Goal: Obtain resource: Obtain resource

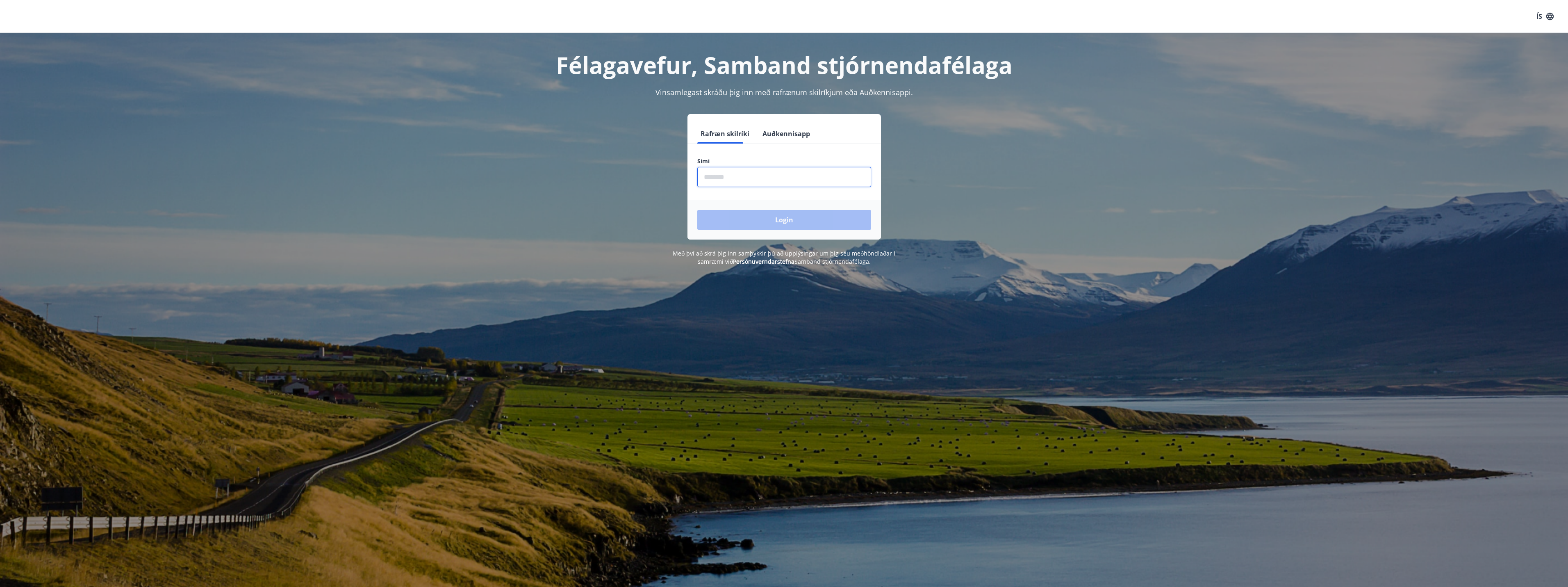
click at [720, 179] on input "phone" at bounding box center [785, 176] width 174 height 20
type input "********"
click at [790, 217] on button "Login" at bounding box center [785, 220] width 174 height 20
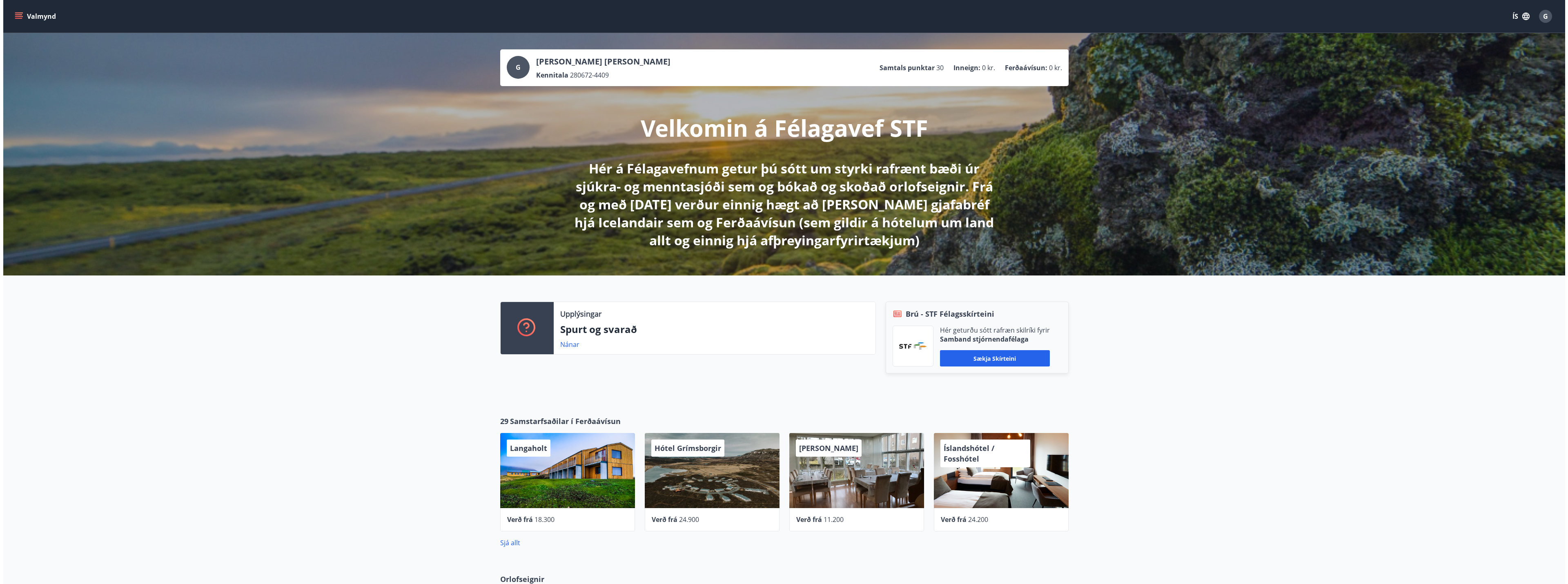
scroll to position [82, 0]
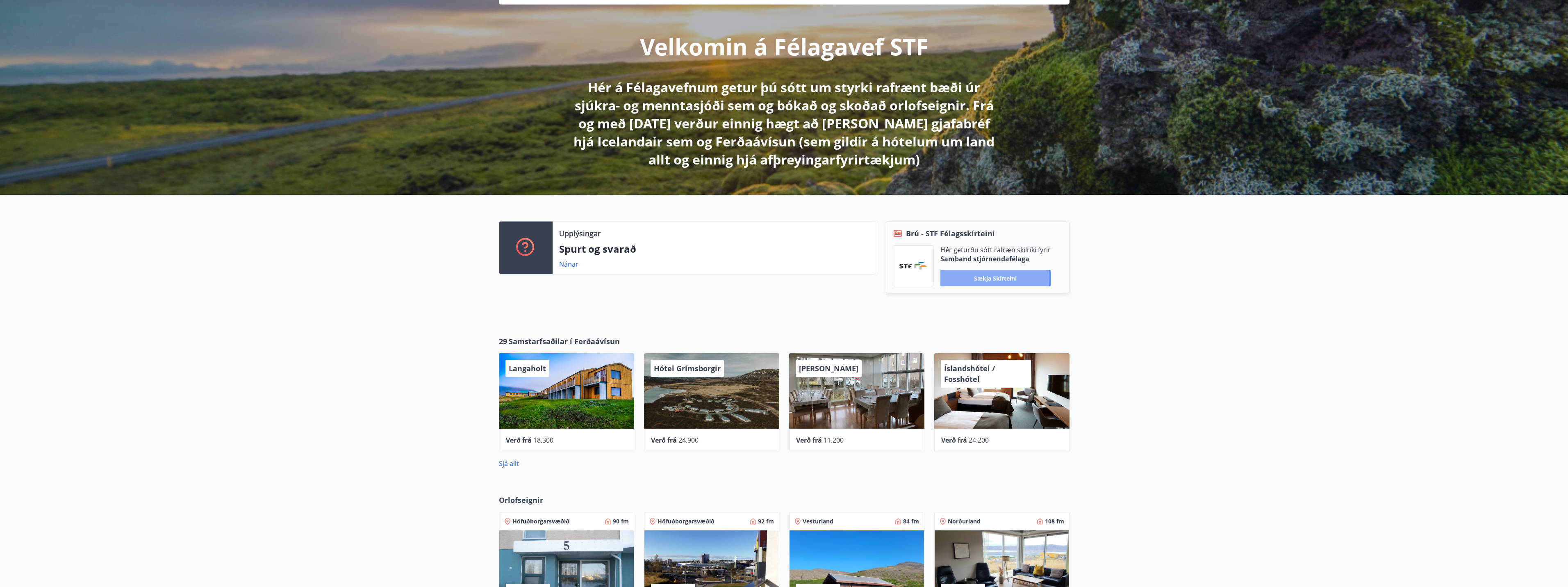
click at [989, 278] on button "Sækja skírteini" at bounding box center [996, 278] width 110 height 17
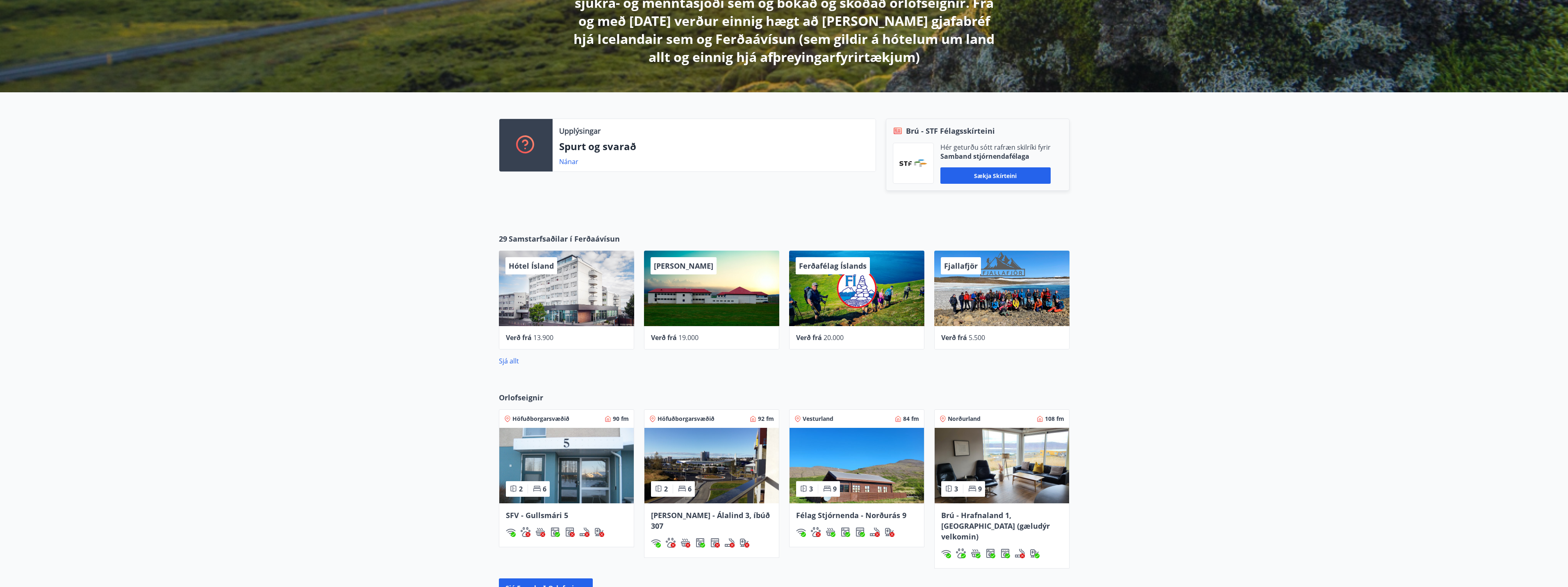
scroll to position [205, 0]
